Goal: Communication & Community: Answer question/provide support

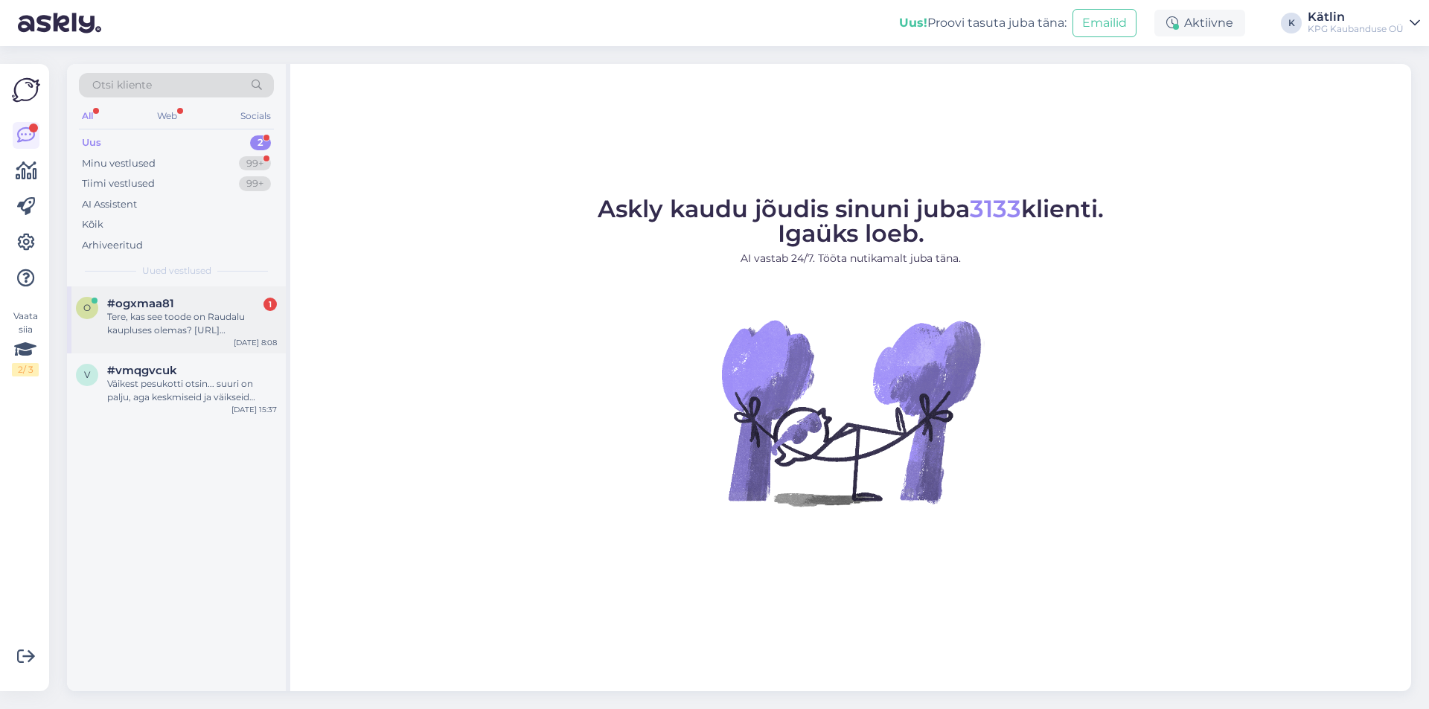
click at [136, 319] on div "Tere, kas see toode on Raudalu kaupluses olemas? [URL][DOMAIN_NAME]" at bounding box center [192, 323] width 170 height 27
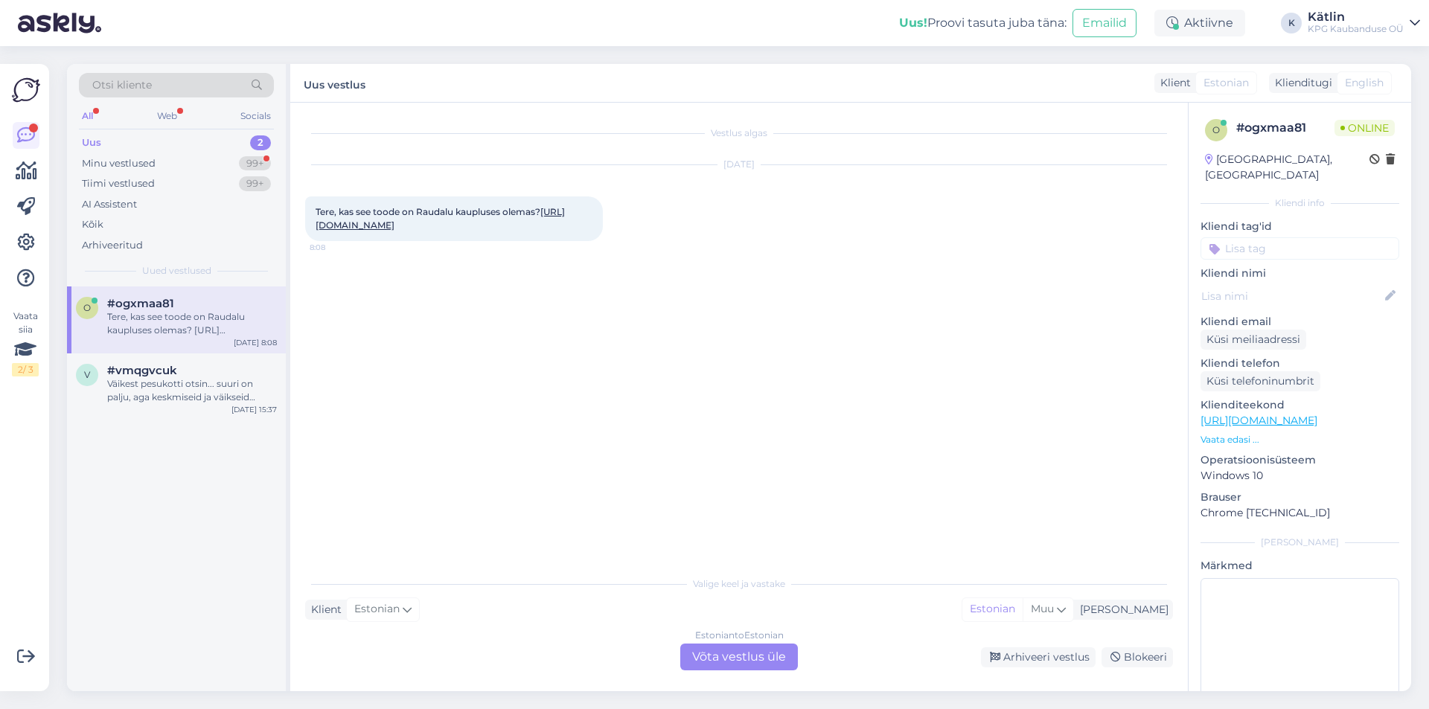
click at [519, 228] on link "[URL][DOMAIN_NAME]" at bounding box center [440, 218] width 249 height 25
click at [746, 661] on div "Estonian to Estonian Võta vestlus üle" at bounding box center [739, 657] width 118 height 27
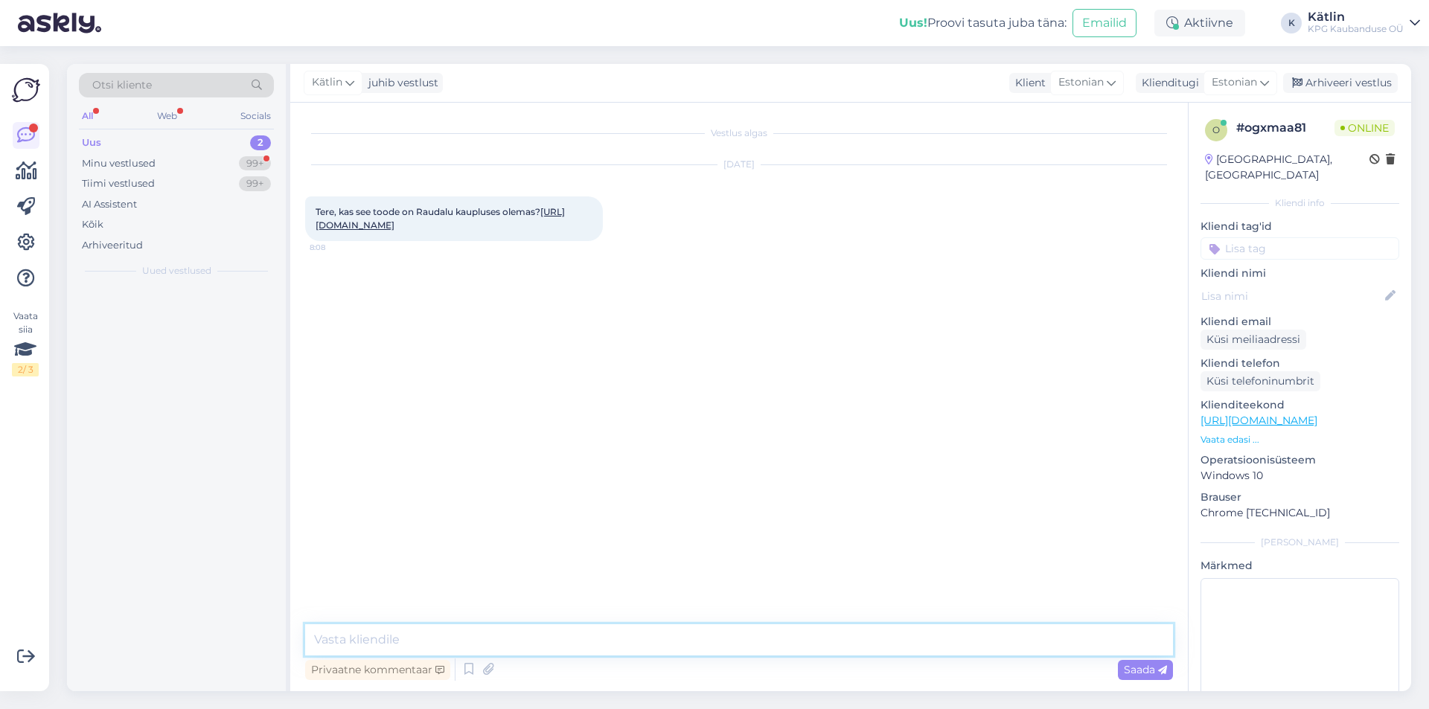
click at [717, 638] on textarea at bounding box center [739, 639] width 868 height 31
type textarea "Tere!"
type textarea "Jah, peaks olema saadaval."
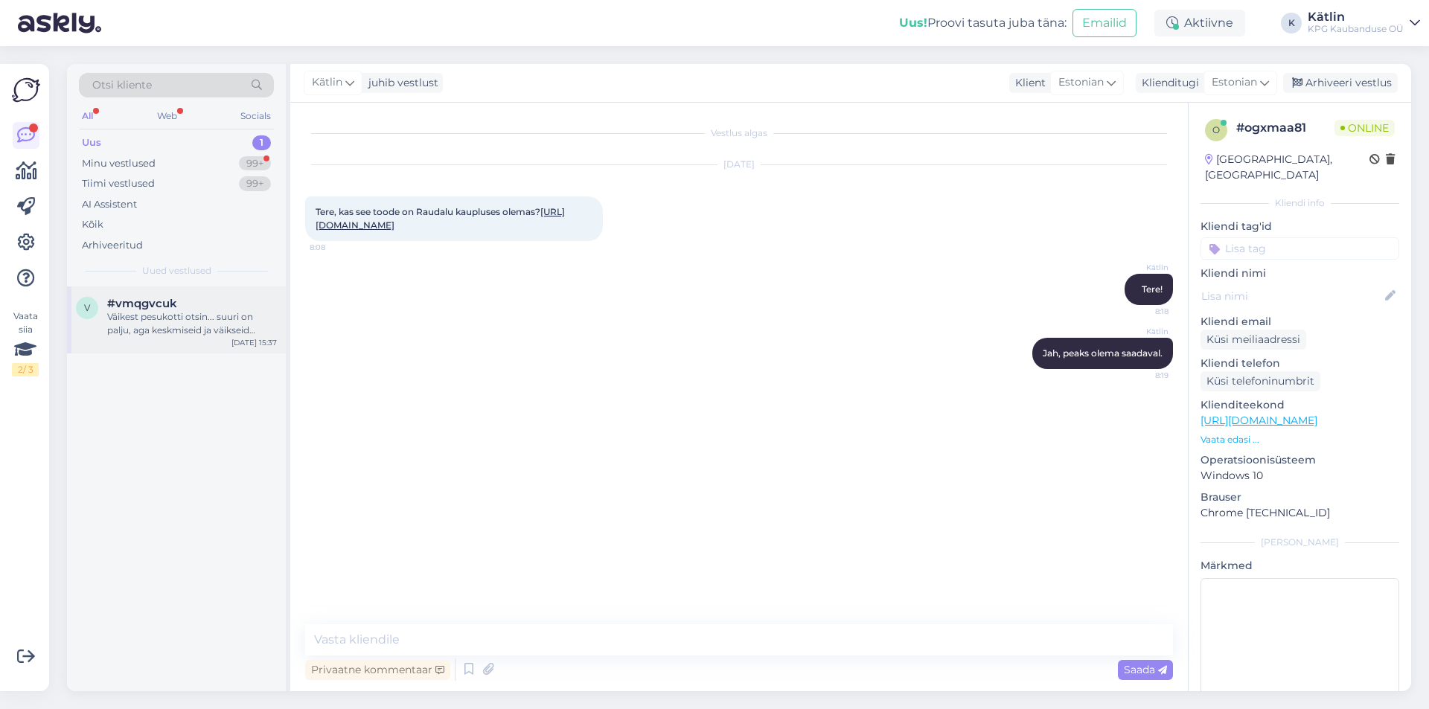
click at [165, 324] on div "Väikest pesukotti otsin... suuri on palju, aga keskmiseid ja väikseid [PERSON_N…" at bounding box center [192, 323] width 170 height 27
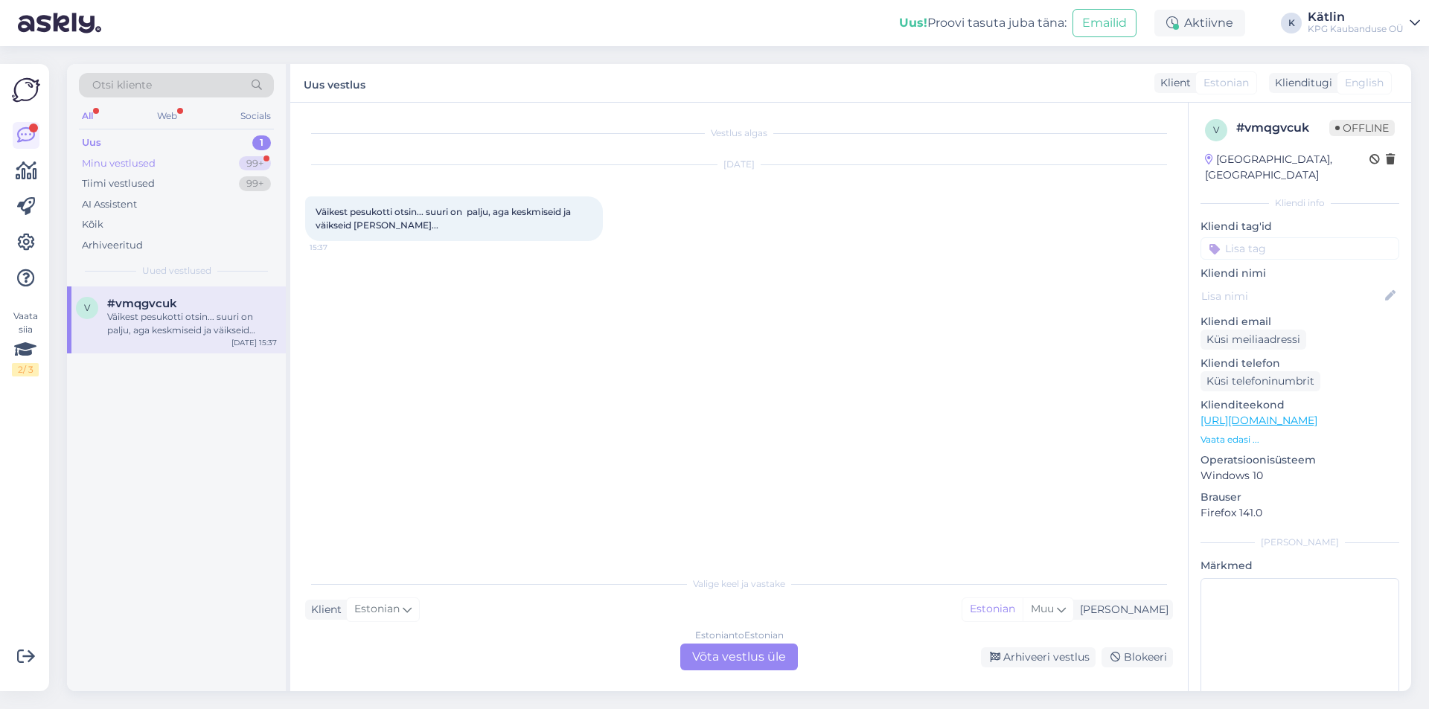
click at [148, 163] on div "Minu vestlused" at bounding box center [119, 163] width 74 height 15
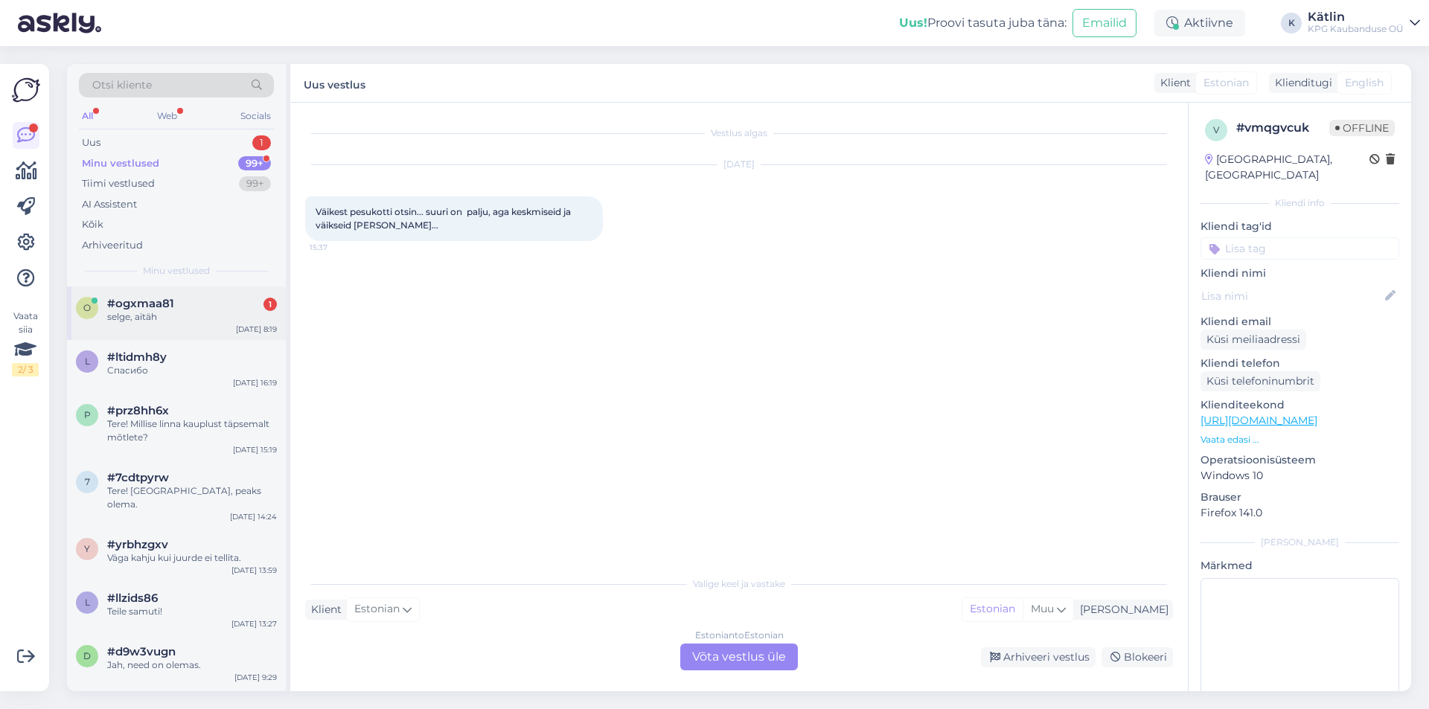
click at [164, 323] on div "selge, aitäh" at bounding box center [192, 316] width 170 height 13
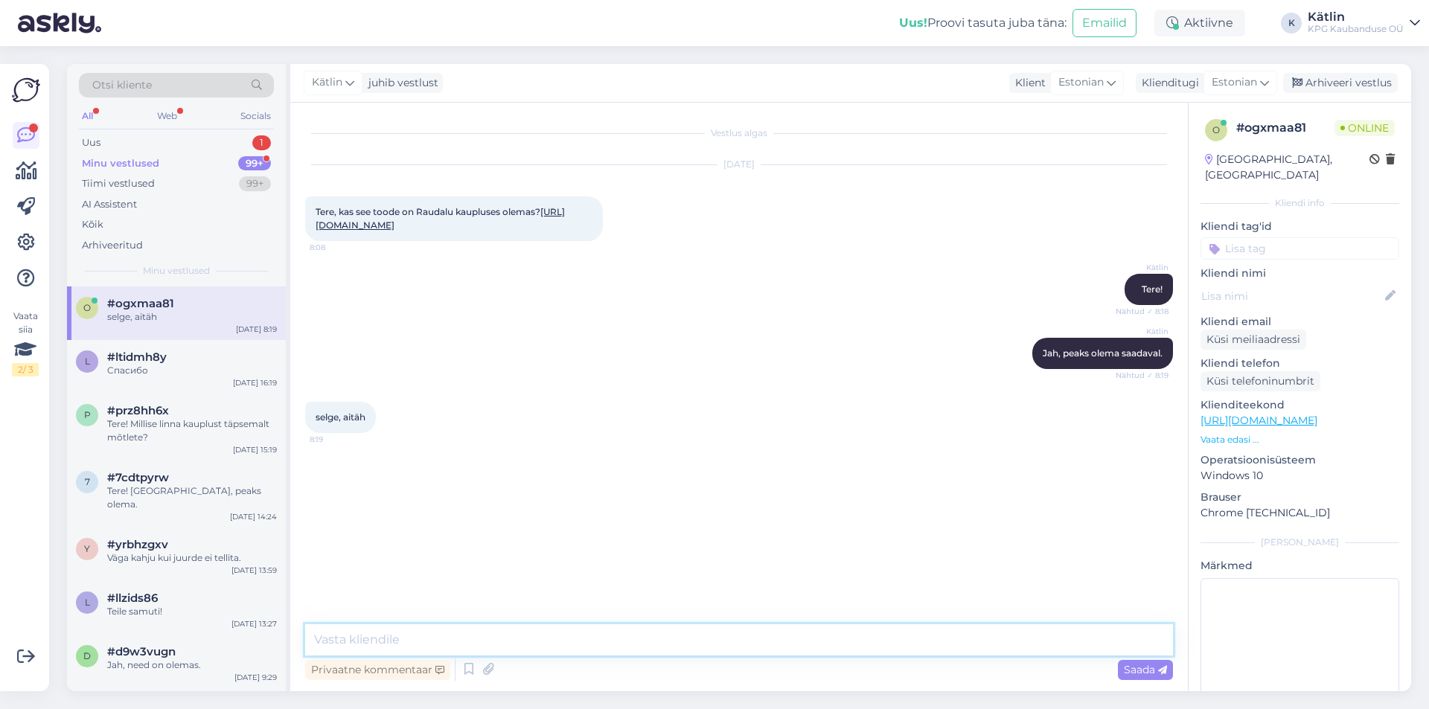
click at [562, 642] on textarea at bounding box center [739, 639] width 868 height 31
click at [126, 148] on div "Uus 1" at bounding box center [176, 142] width 195 height 21
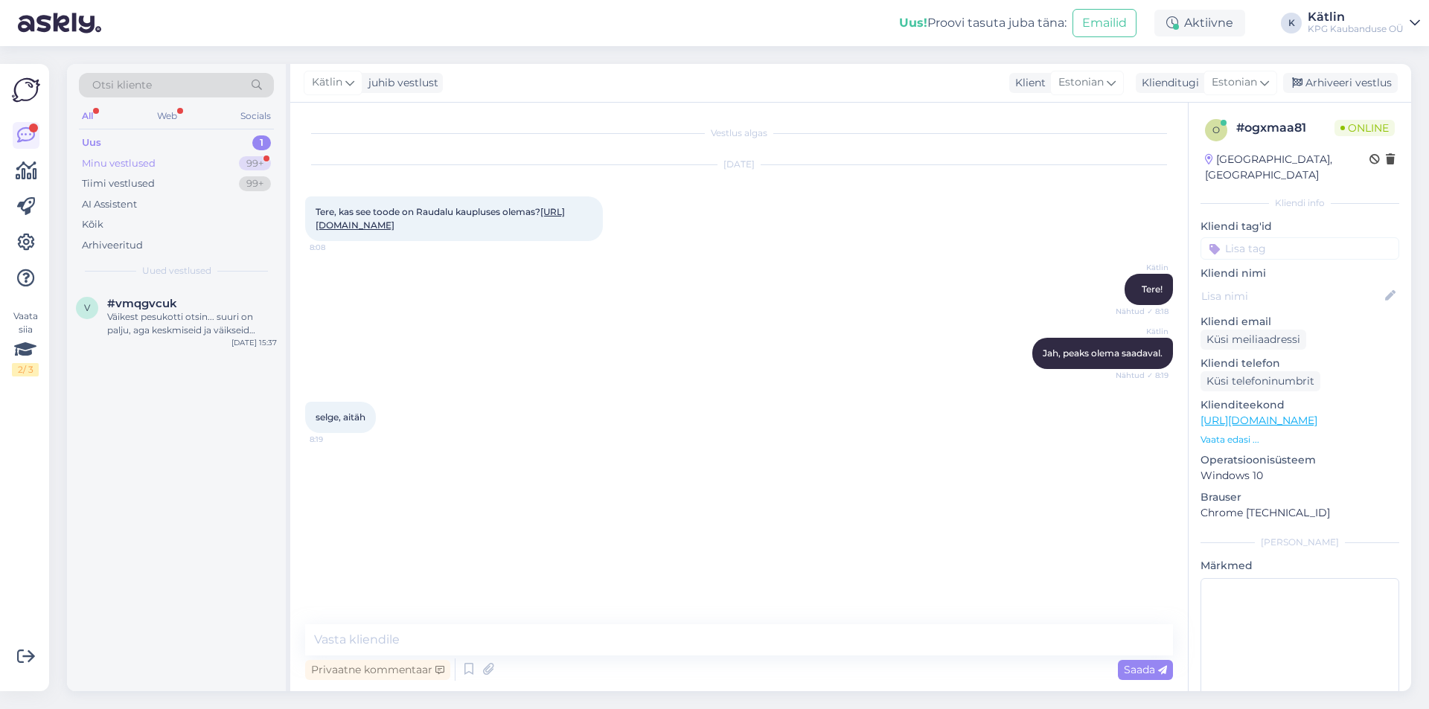
click at [129, 166] on div "Minu vestlused" at bounding box center [119, 163] width 74 height 15
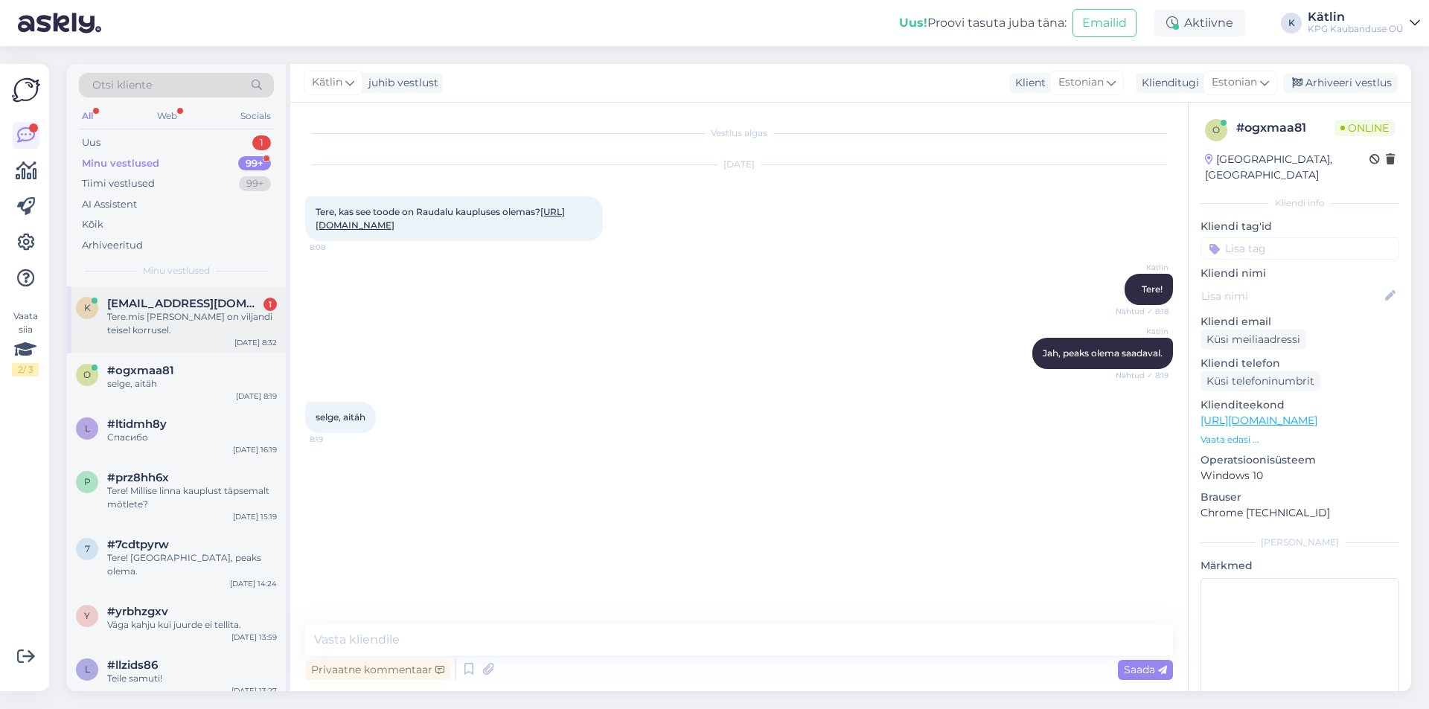
click at [143, 310] on div "Tere.mis [PERSON_NAME] on viljandi teisel korrusel." at bounding box center [192, 323] width 170 height 27
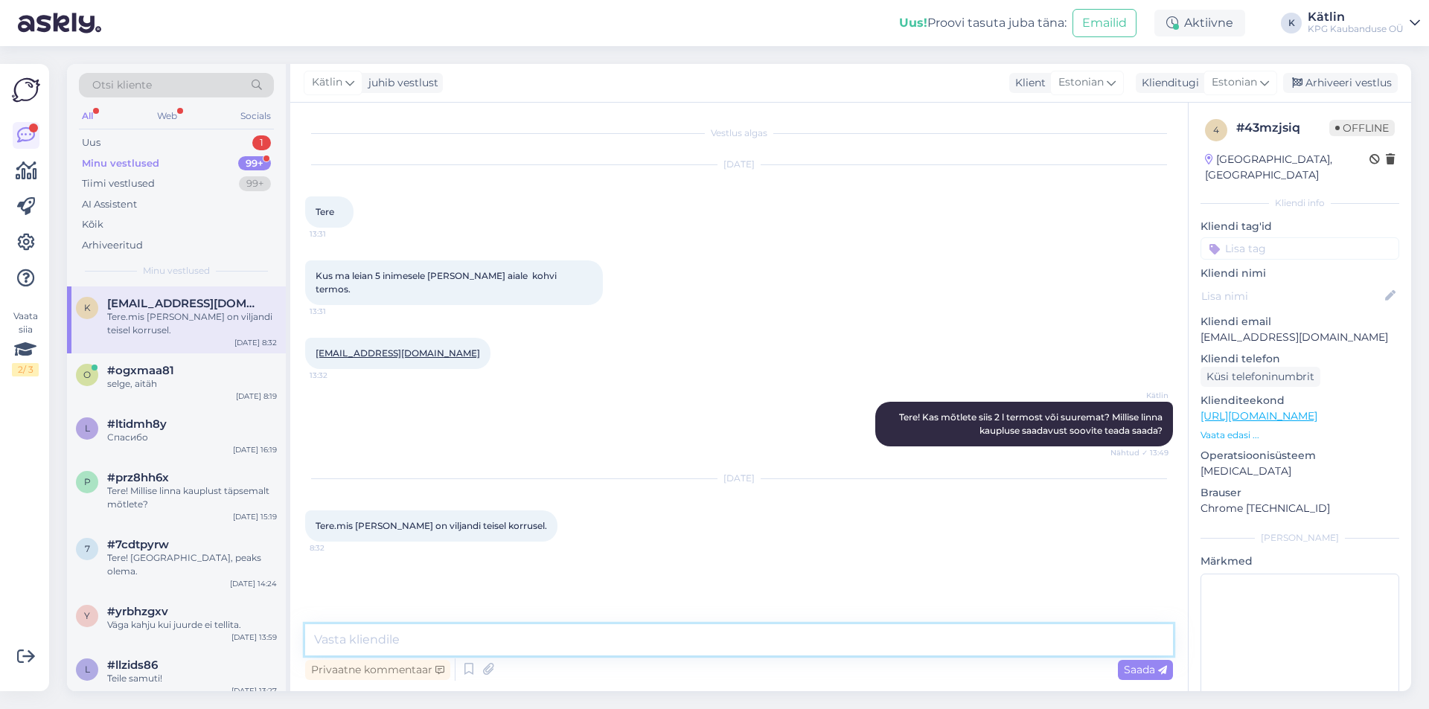
click at [388, 645] on textarea at bounding box center [739, 639] width 868 height 31
type textarea "Tere! Ei saa küsimusest aru."
